Goal: Obtain resource: Download file/media

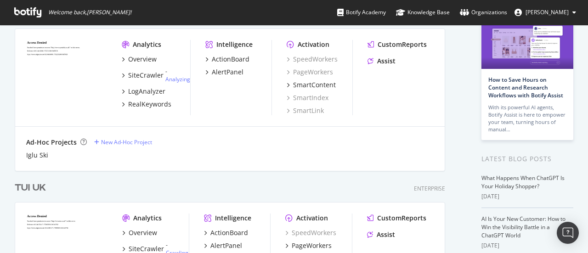
scroll to position [199, 0]
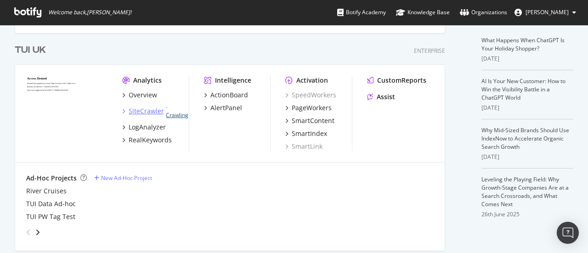
click at [176, 116] on link "Crawling" at bounding box center [177, 115] width 23 height 8
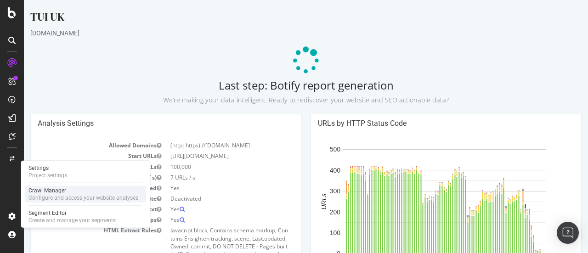
click at [53, 196] on div "Configure and access your website analyses" at bounding box center [83, 197] width 110 height 7
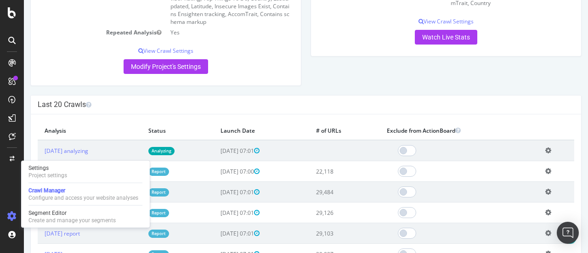
scroll to position [276, 0]
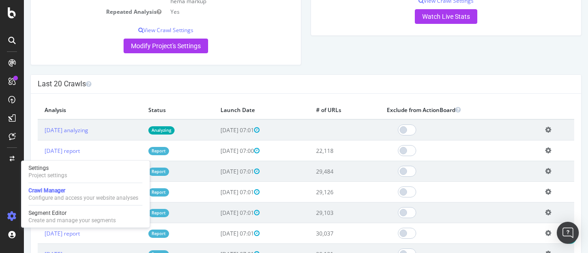
click at [169, 151] on link "Report" at bounding box center [158, 151] width 21 height 8
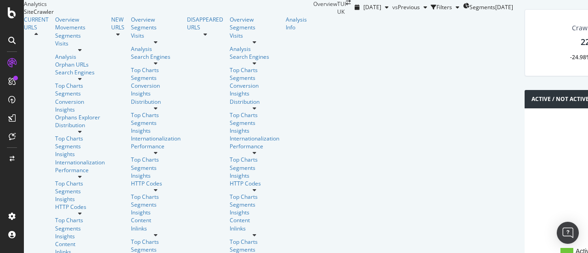
scroll to position [460, 0]
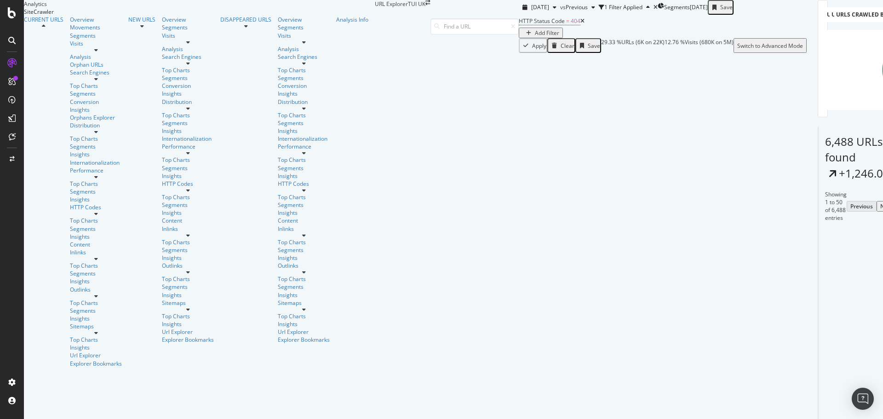
scroll to position [460, 0]
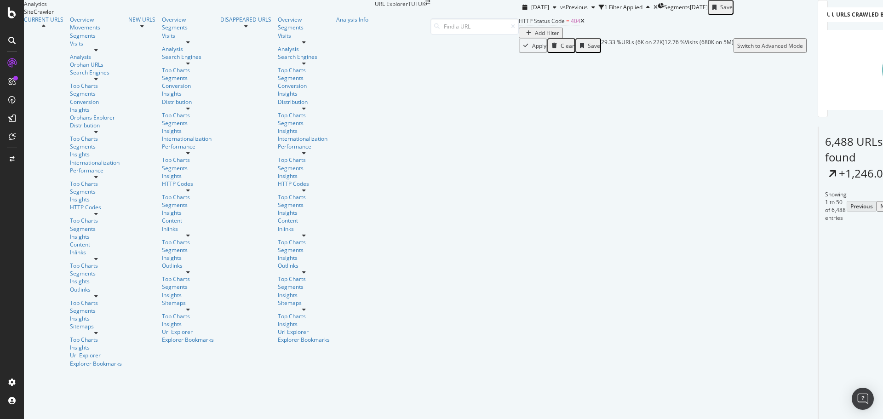
scroll to position [626, 0]
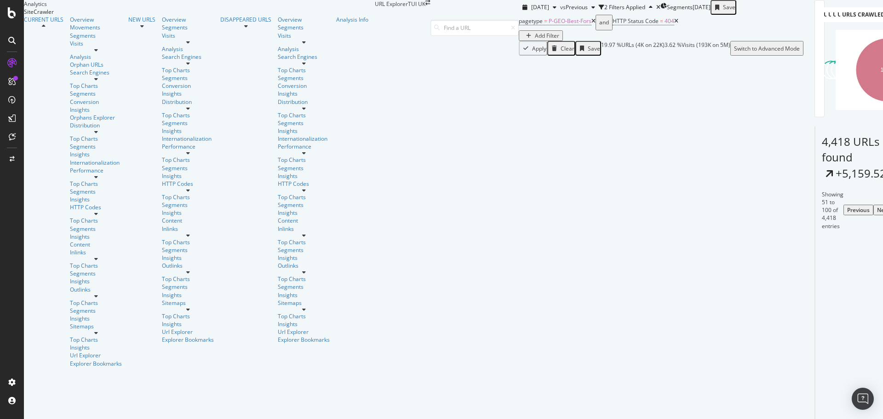
scroll to position [138, 0]
click at [588, 253] on icon at bounding box center [883, 317] width 6 height 6
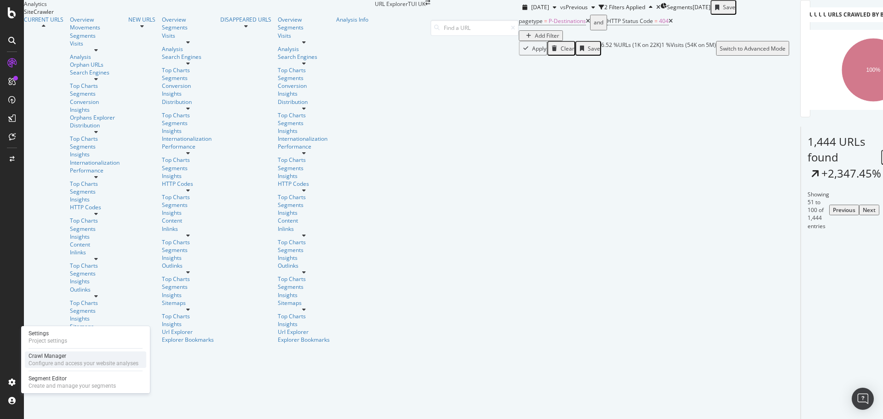
click at [60, 253] on div "Configure and access your website analyses" at bounding box center [83, 362] width 110 height 7
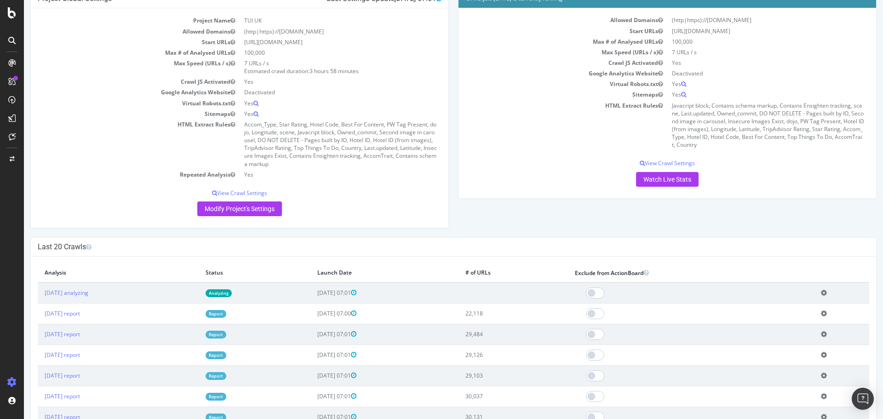
scroll to position [92, 0]
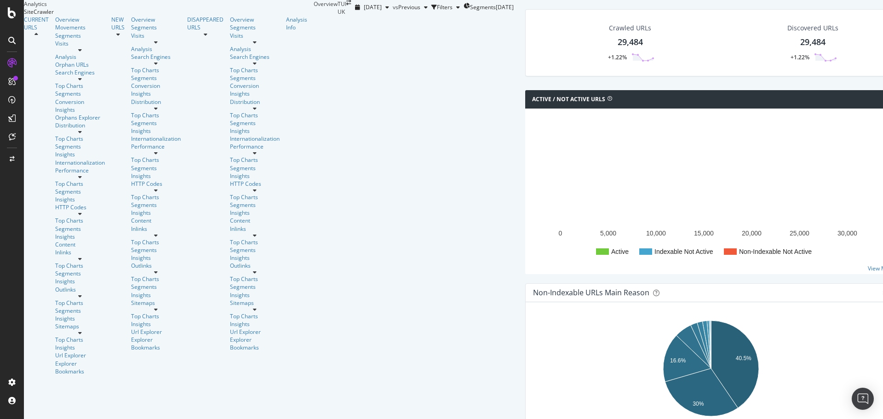
scroll to position [368, 0]
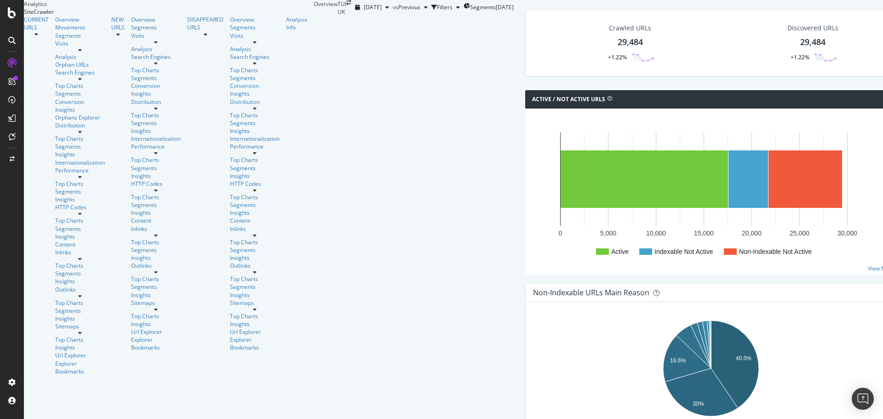
click at [387, 253] on span "4xx family" at bounding box center [385, 277] width 46 height 8
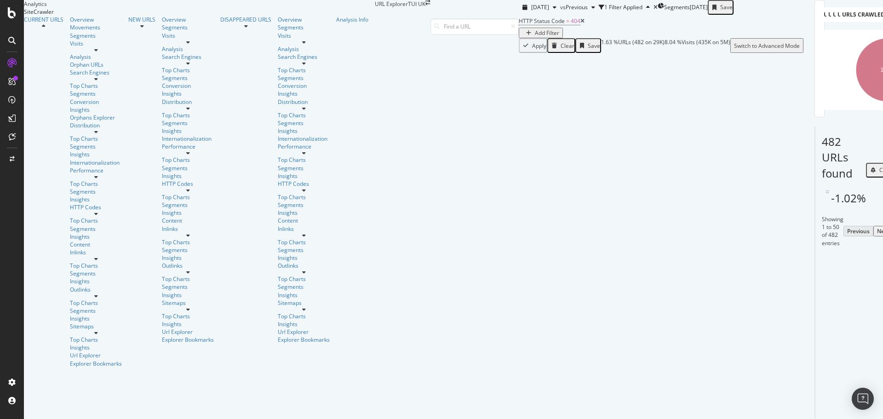
scroll to position [46, 0]
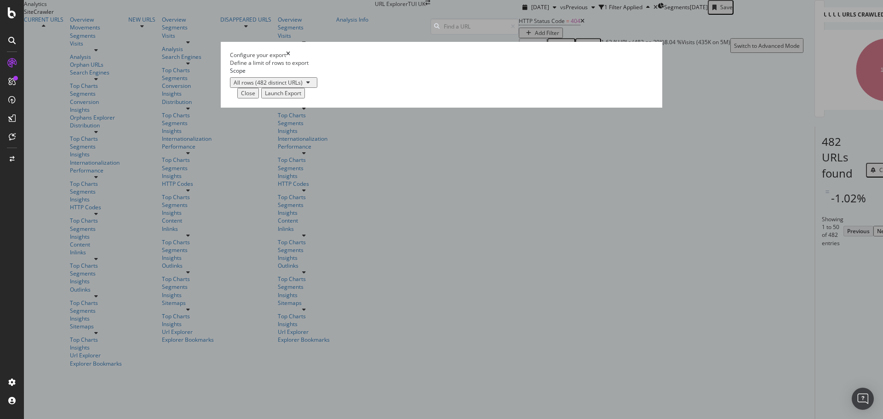
click at [301, 97] on div "Launch Export" at bounding box center [283, 93] width 36 height 8
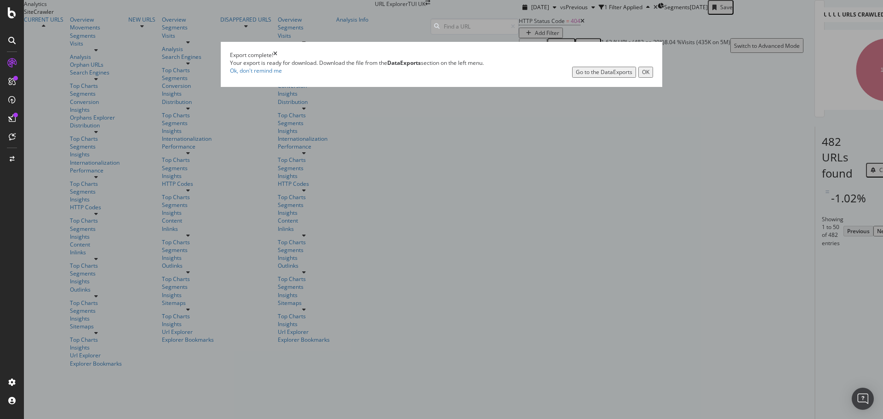
click at [575, 76] on div "Go to the DataExports" at bounding box center [603, 72] width 57 height 8
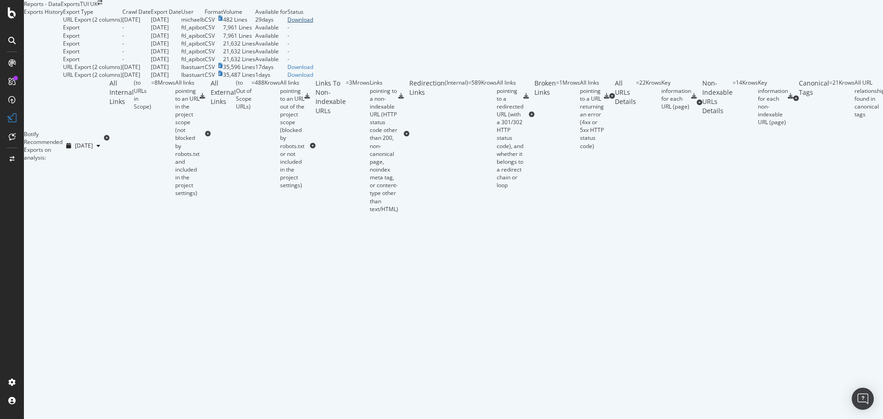
click at [313, 23] on div "Download" at bounding box center [300, 20] width 26 height 8
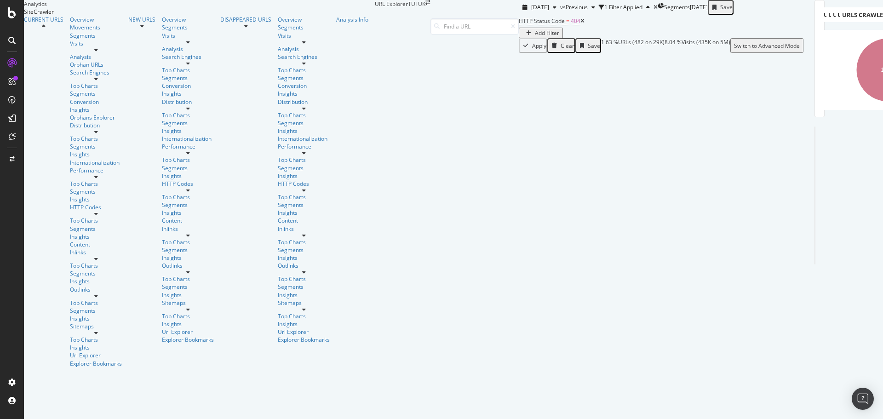
click at [535, 37] on div "Add Filter" at bounding box center [547, 33] width 24 height 8
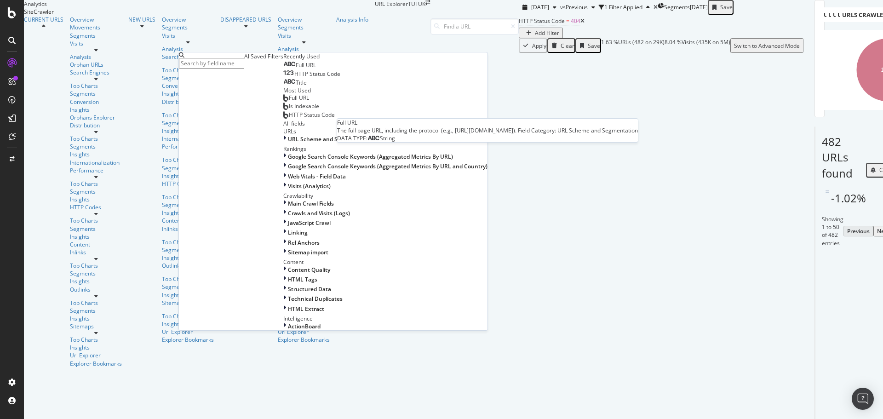
click at [283, 69] on div "Full URL" at bounding box center [299, 65] width 33 height 7
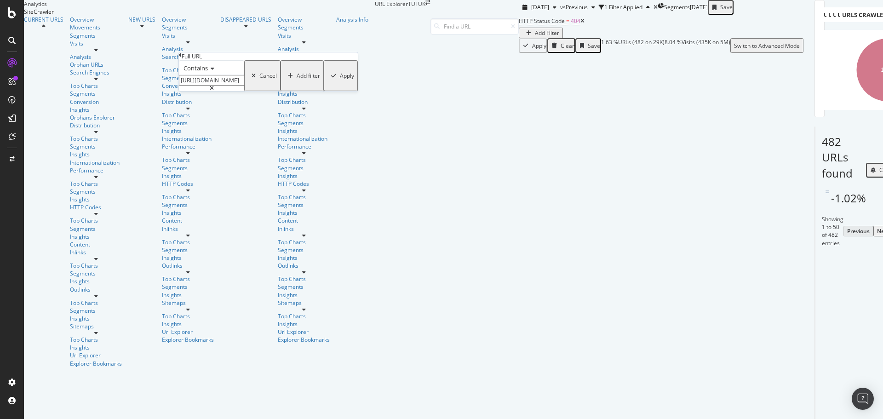
click at [212, 71] on icon at bounding box center [211, 69] width 6 height 6
click at [221, 152] on span "Doesn't contain" at bounding box center [202, 148] width 40 height 8
click at [241, 85] on input "[URL][DOMAIN_NAME]" at bounding box center [211, 80] width 65 height 11
click at [207, 85] on input "?" at bounding box center [211, 80] width 65 height 11
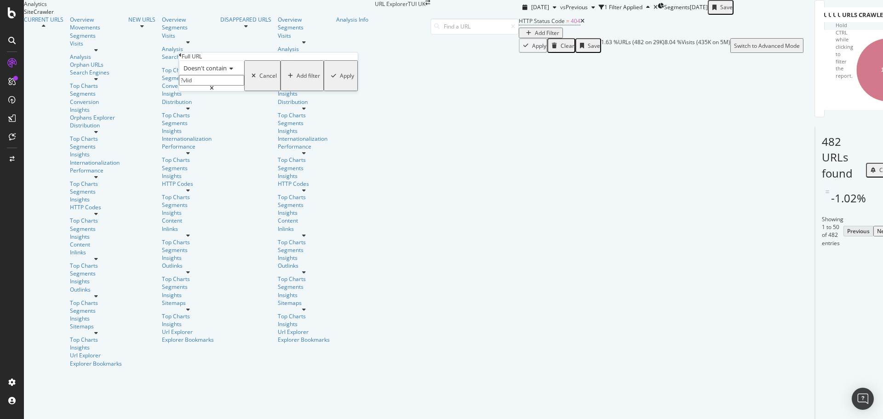
type input "?vlid"
click at [340, 80] on div "Apply" at bounding box center [347, 76] width 14 height 8
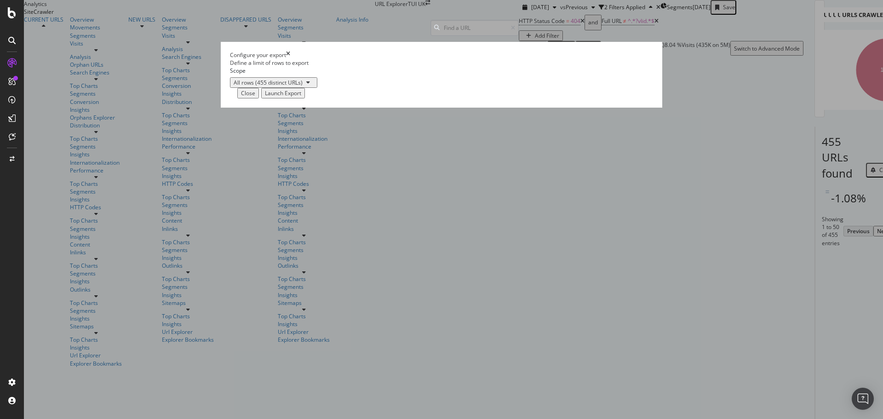
click at [301, 97] on div "Launch Export" at bounding box center [283, 93] width 36 height 8
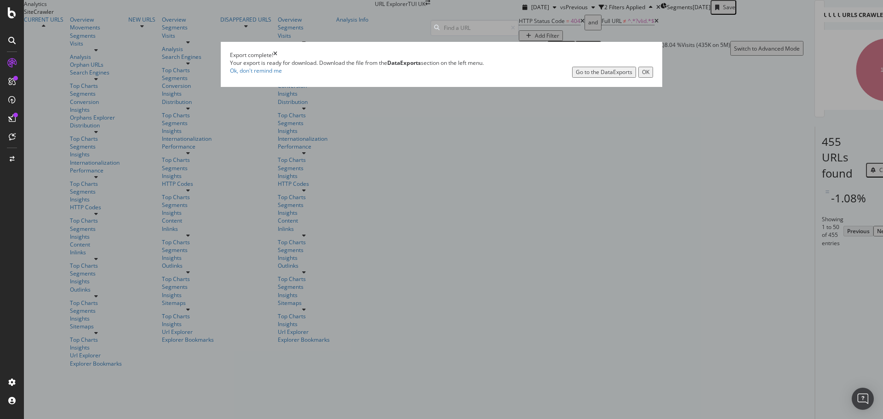
click at [575, 76] on div "Go to the DataExports" at bounding box center [603, 72] width 57 height 8
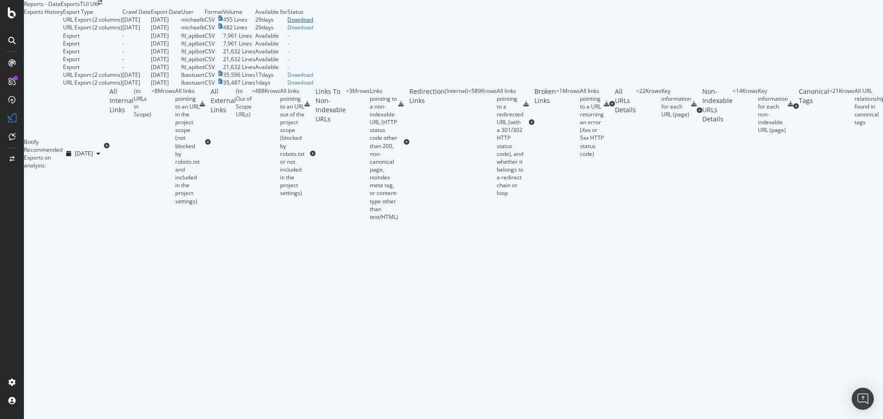
click at [313, 23] on div "Download" at bounding box center [300, 20] width 26 height 8
